Goal: Information Seeking & Learning: Learn about a topic

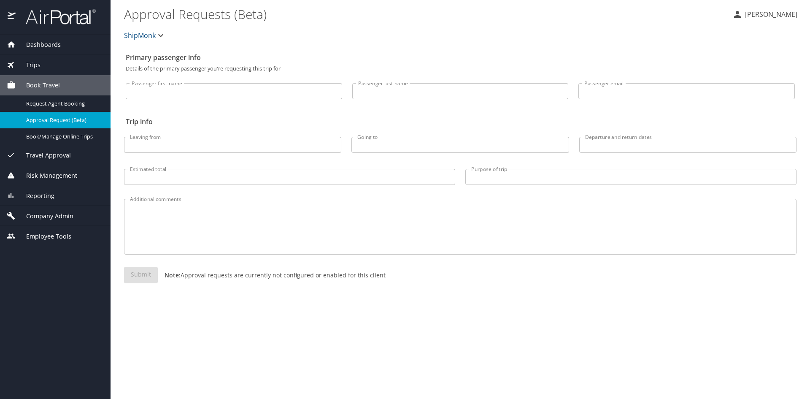
click at [30, 64] on span "Trips" at bounding box center [28, 64] width 25 height 9
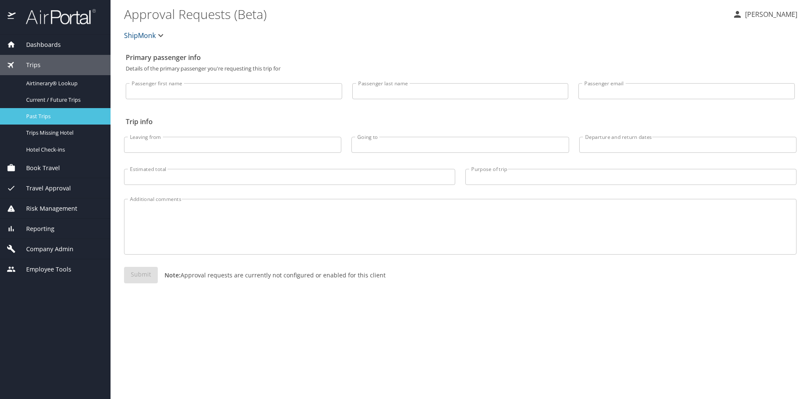
click at [44, 115] on span "Past Trips" at bounding box center [63, 116] width 74 height 8
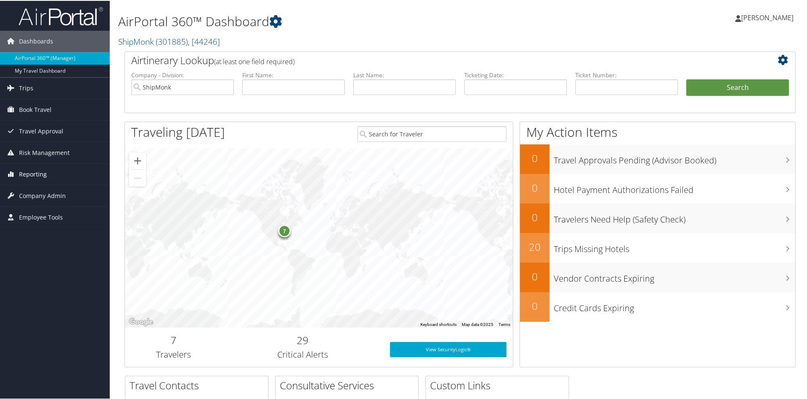
click at [32, 174] on span "Reporting" at bounding box center [33, 173] width 28 height 21
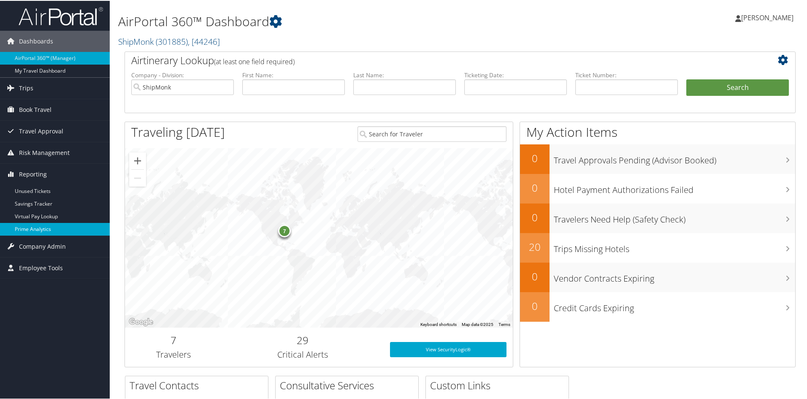
click at [38, 225] on link "Prime Analytics" at bounding box center [55, 228] width 110 height 13
click at [19, 229] on link "Prime Analytics" at bounding box center [55, 228] width 110 height 13
click at [26, 229] on link "Prime Analytics" at bounding box center [55, 228] width 110 height 13
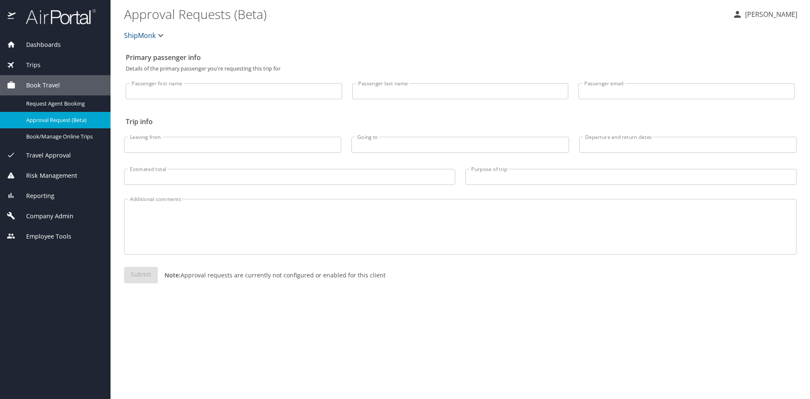
click at [49, 191] on span "Reporting" at bounding box center [35, 195] width 39 height 9
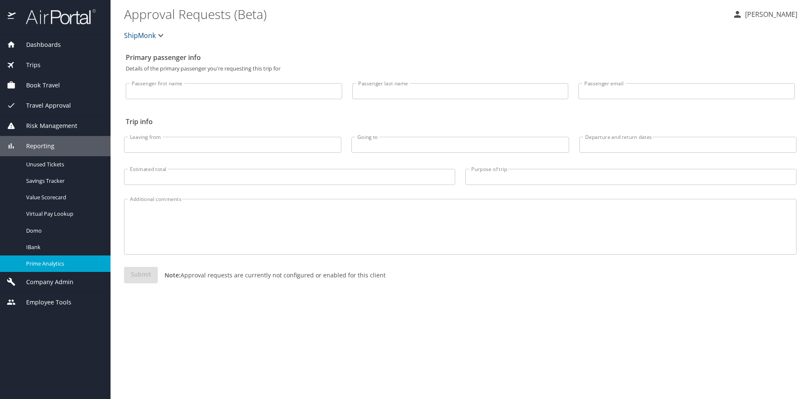
click at [41, 265] on span "Prime Analytics" at bounding box center [63, 263] width 74 height 8
